Goal: Task Accomplishment & Management: Manage account settings

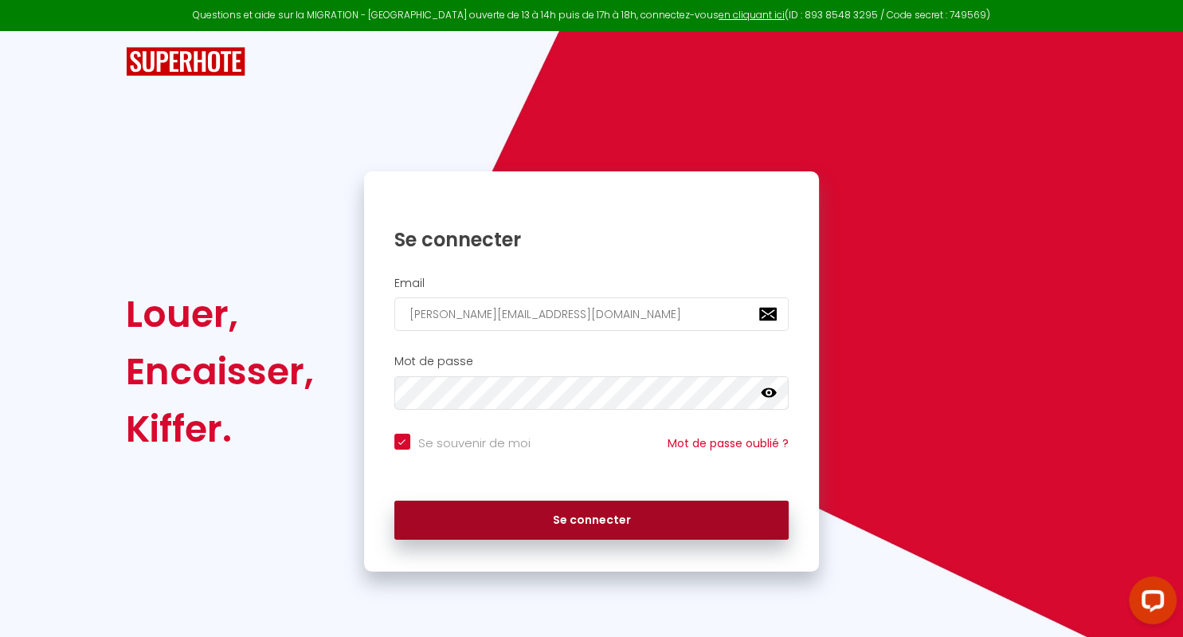
click at [569, 507] on button "Se connecter" at bounding box center [591, 520] width 395 height 40
checkbox input "true"
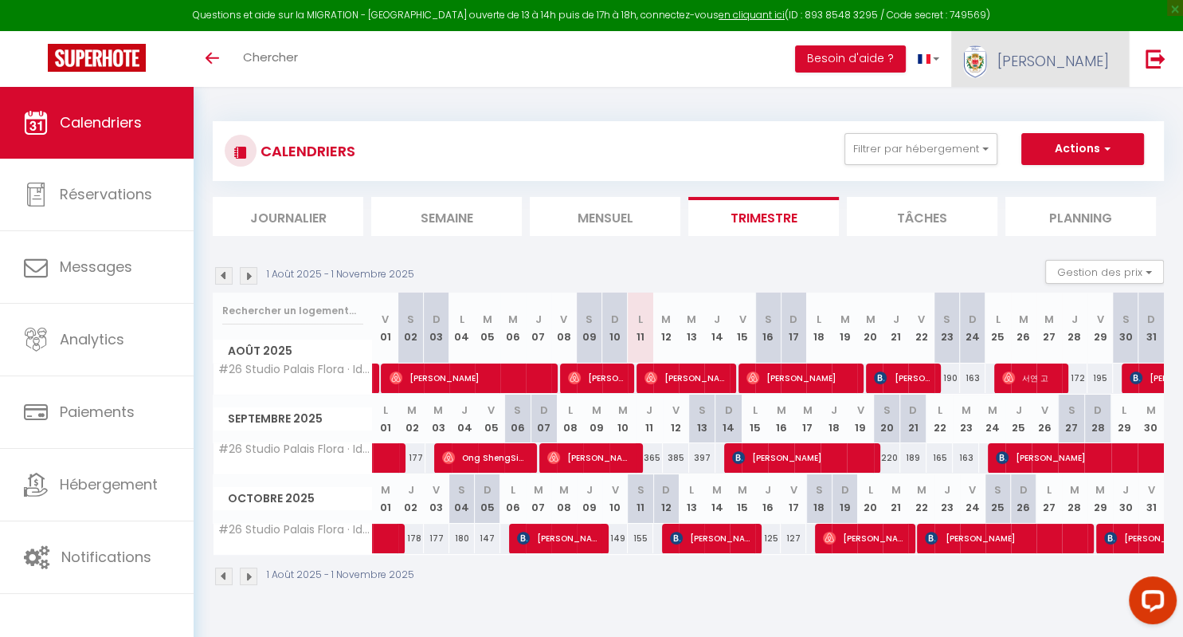
click at [1101, 59] on span "[PERSON_NAME]" at bounding box center [1054, 61] width 112 height 20
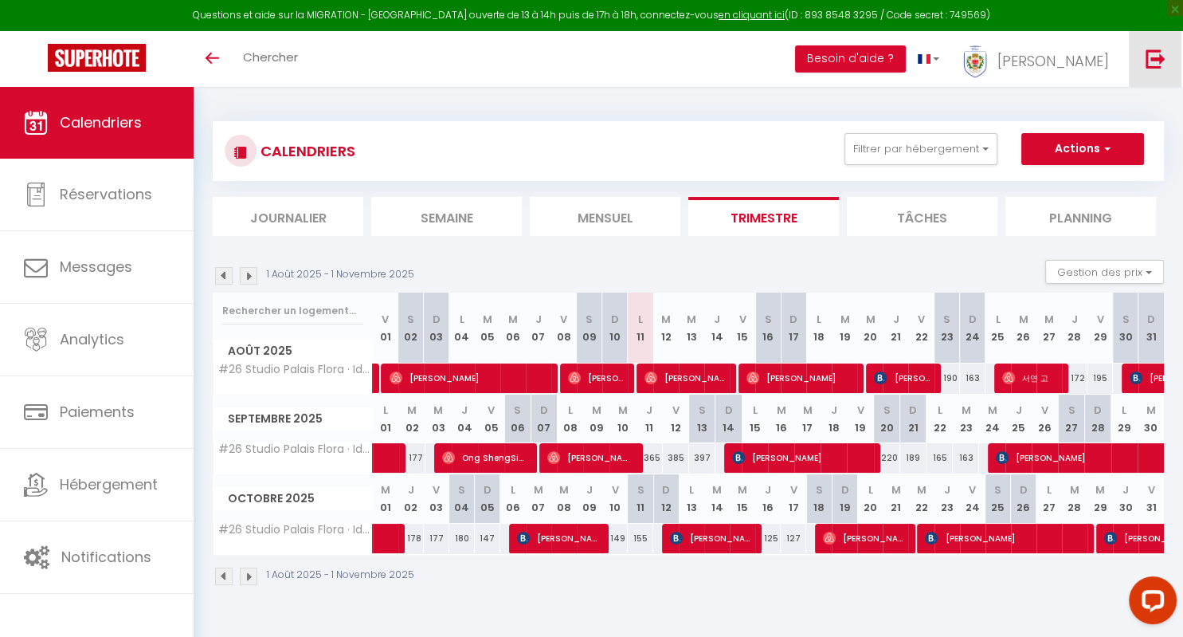
click at [1159, 56] on img at bounding box center [1156, 59] width 20 height 20
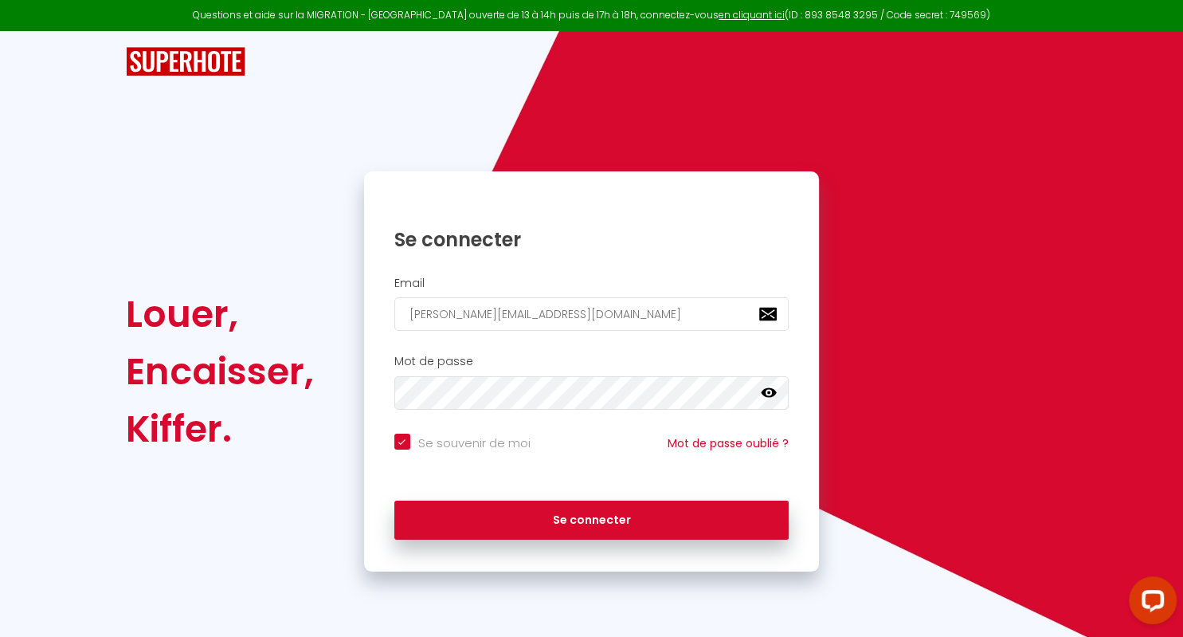
click at [768, 392] on icon at bounding box center [769, 393] width 16 height 10
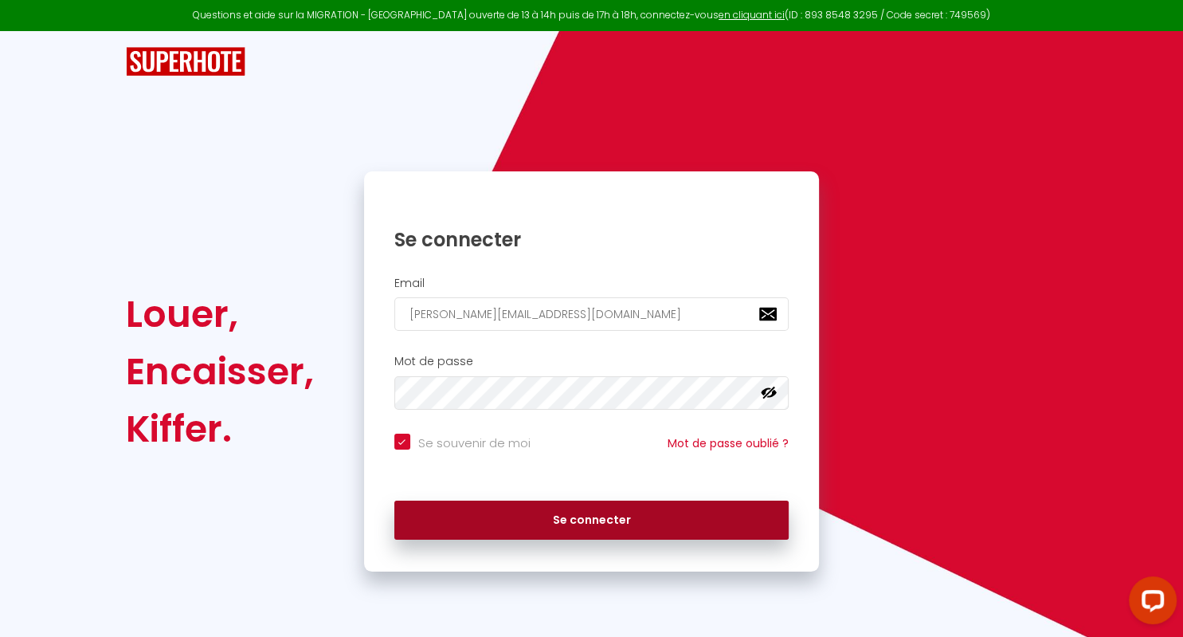
click at [634, 521] on button "Se connecter" at bounding box center [591, 520] width 395 height 40
checkbox input "true"
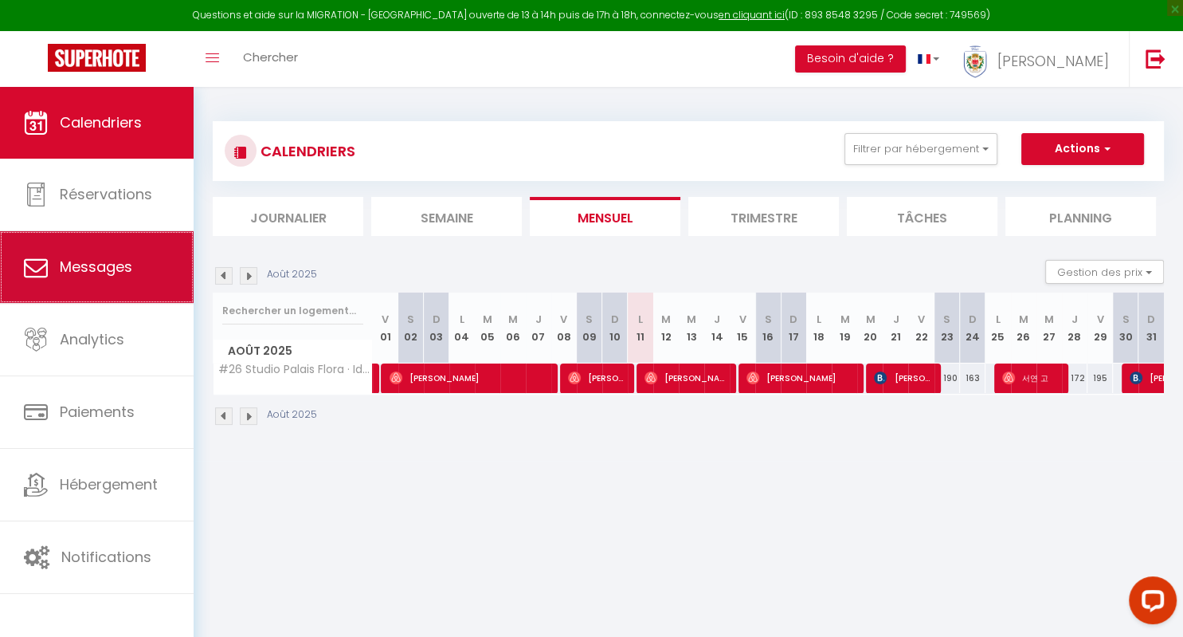
click at [132, 261] on link "Messages" at bounding box center [97, 267] width 194 height 72
select select "message"
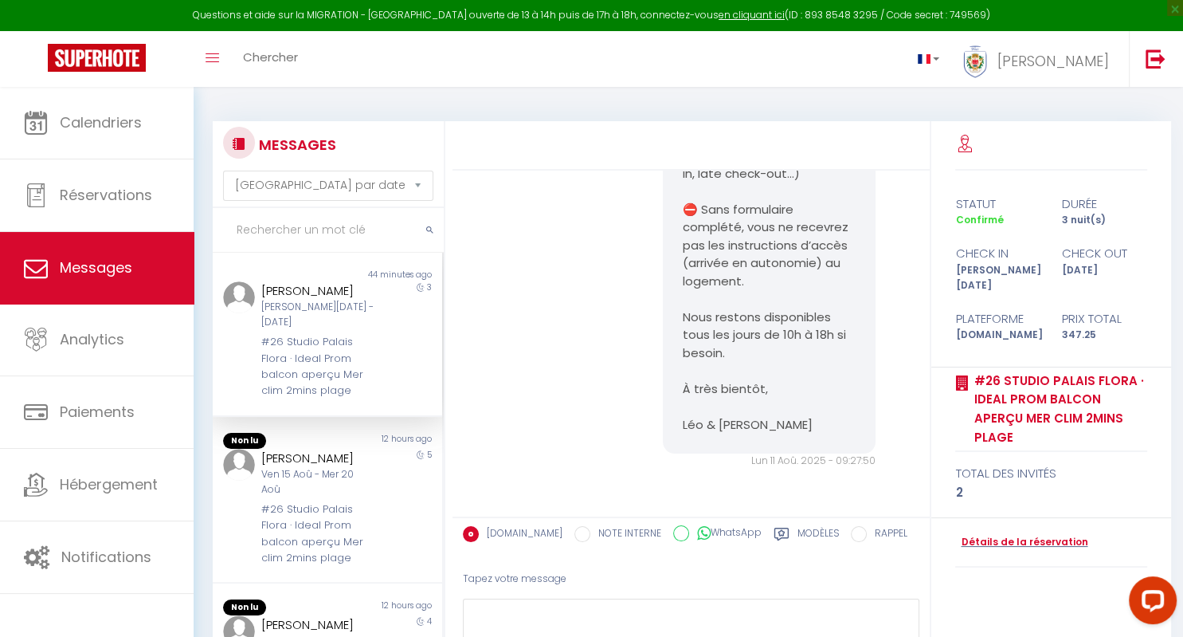
scroll to position [111, 0]
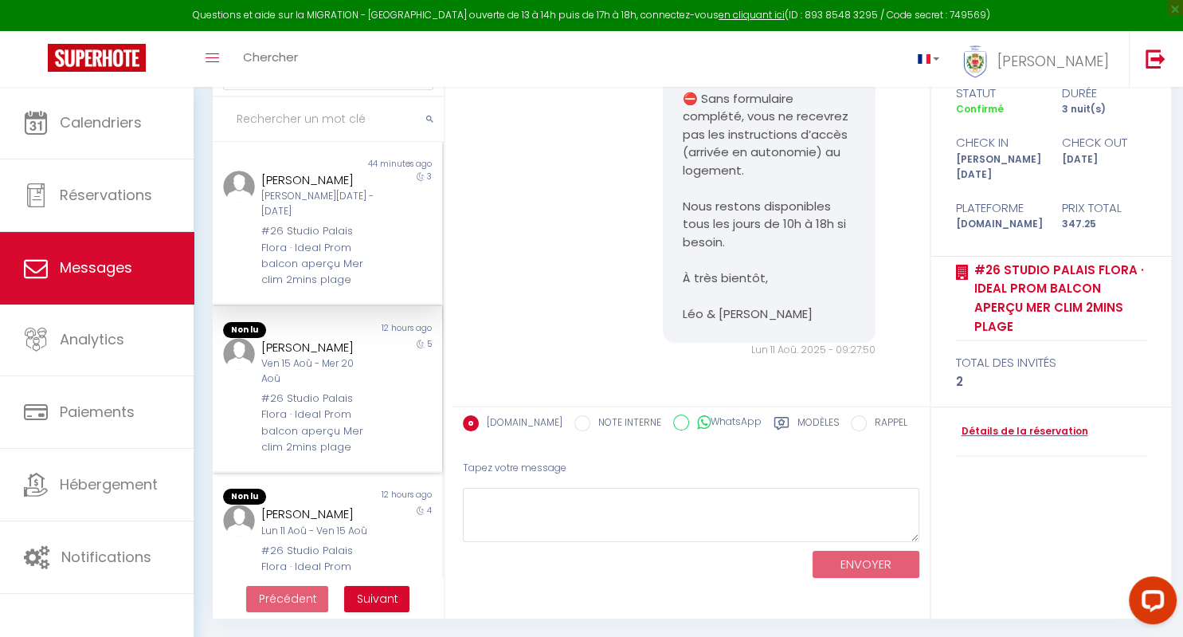
click at [308, 400] on div "#26 Studio Palais Flora · Ideal Prom balcon aperçu Mer clim 2mins plage" at bounding box center [317, 422] width 113 height 65
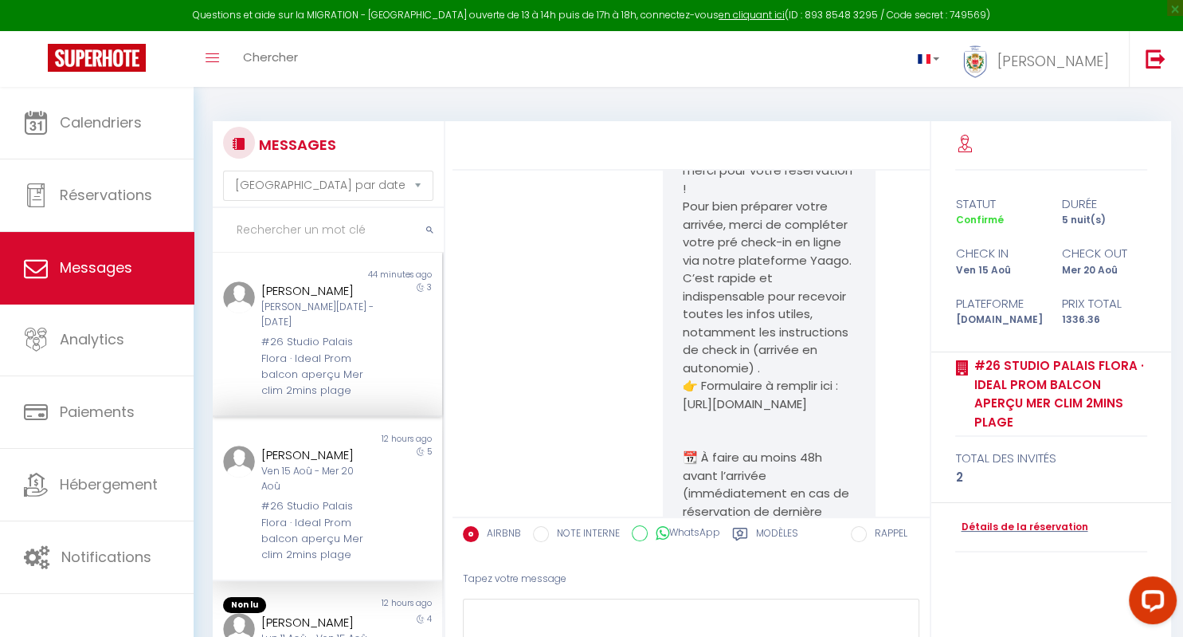
scroll to position [299, 0]
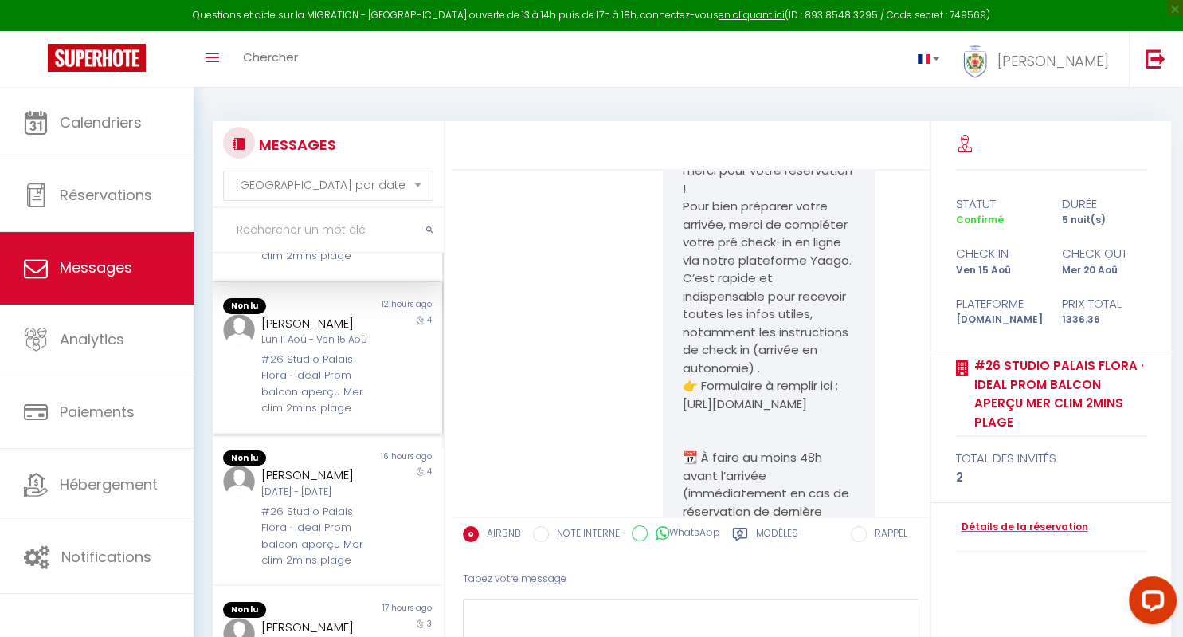
click at [310, 363] on div "#26 Studio Palais Flora · Ideal Prom balcon aperçu Mer clim 2mins plage" at bounding box center [317, 383] width 113 height 65
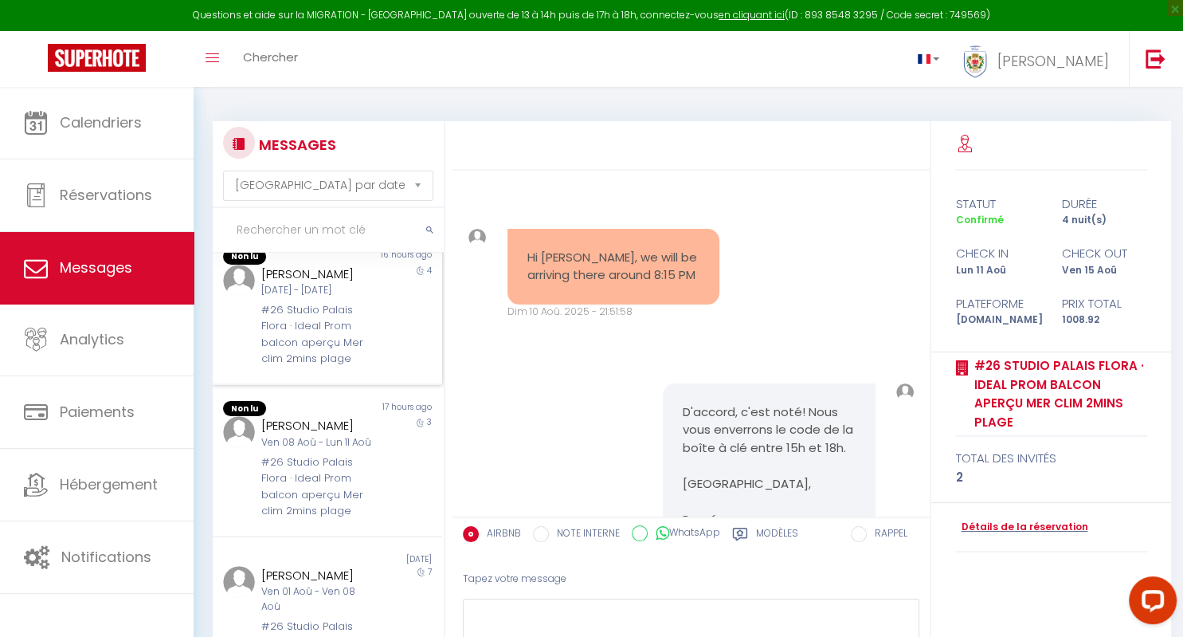
scroll to position [501, 0]
click at [288, 475] on div "#26 Studio Palais Flora · Ideal Prom balcon aperçu Mer clim 2mins plage" at bounding box center [317, 482] width 113 height 65
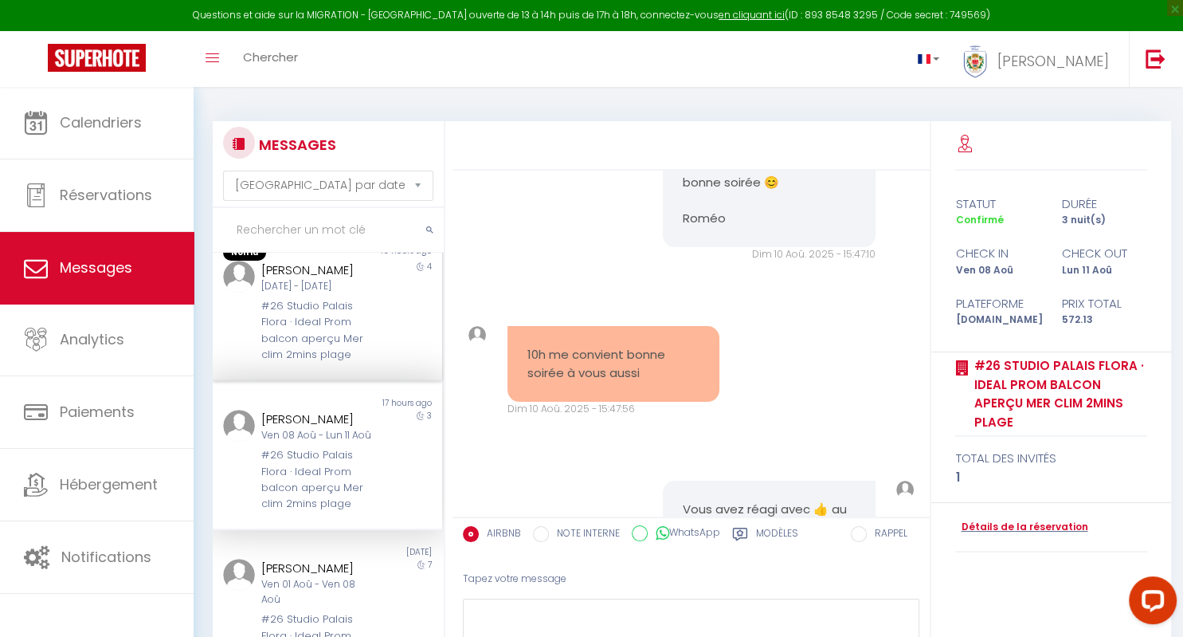
scroll to position [376, 0]
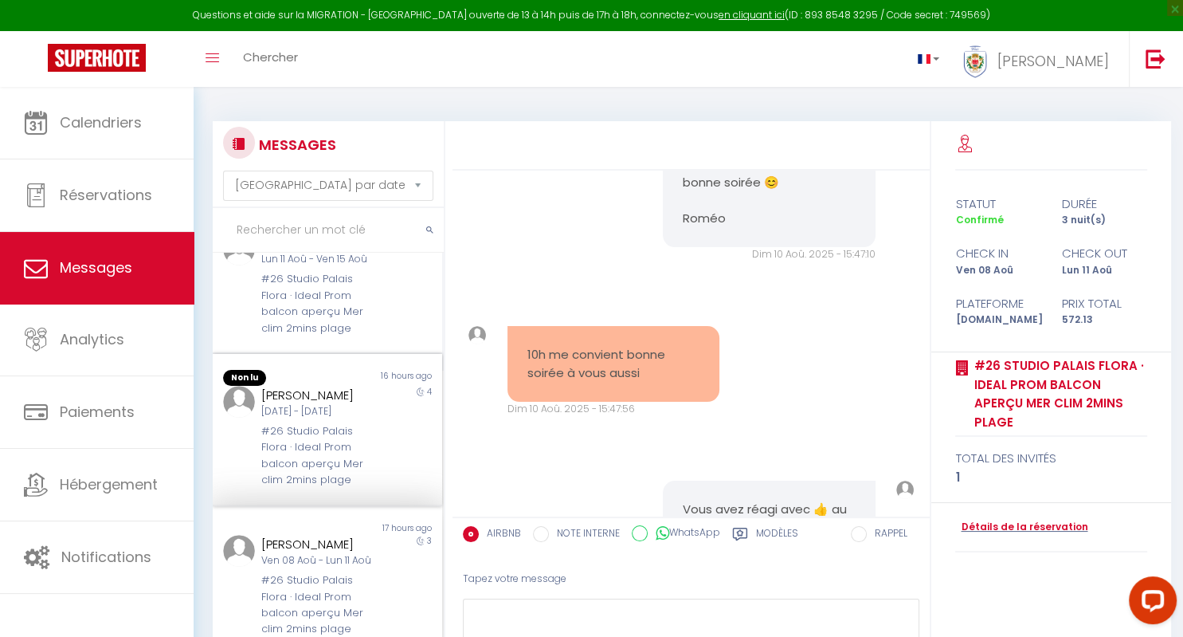
click at [320, 437] on div "#26 Studio Palais Flora · Ideal Prom balcon aperçu Mer clim 2mins plage" at bounding box center [317, 455] width 113 height 65
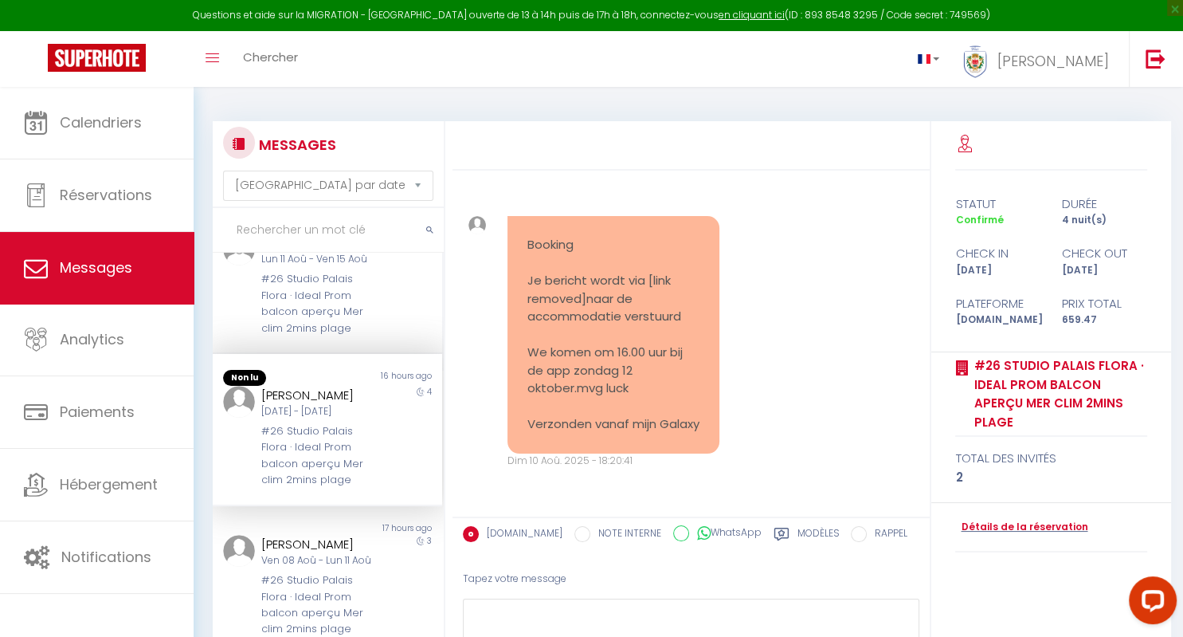
scroll to position [1052, 0]
